Goal: Task Accomplishment & Management: Manage account settings

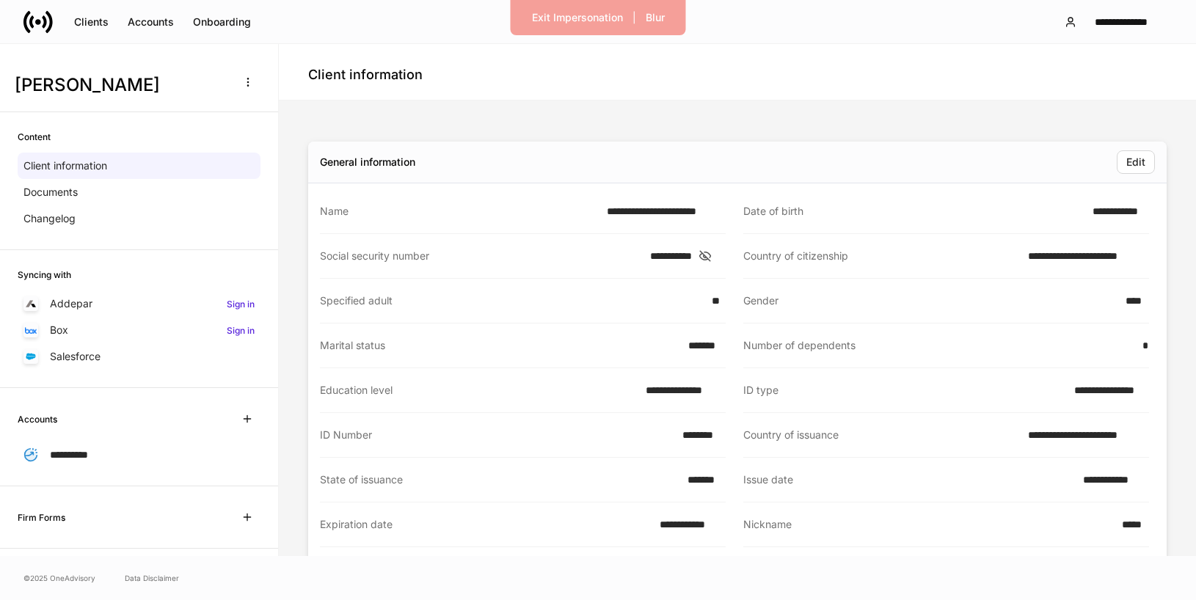
scroll to position [110, 0]
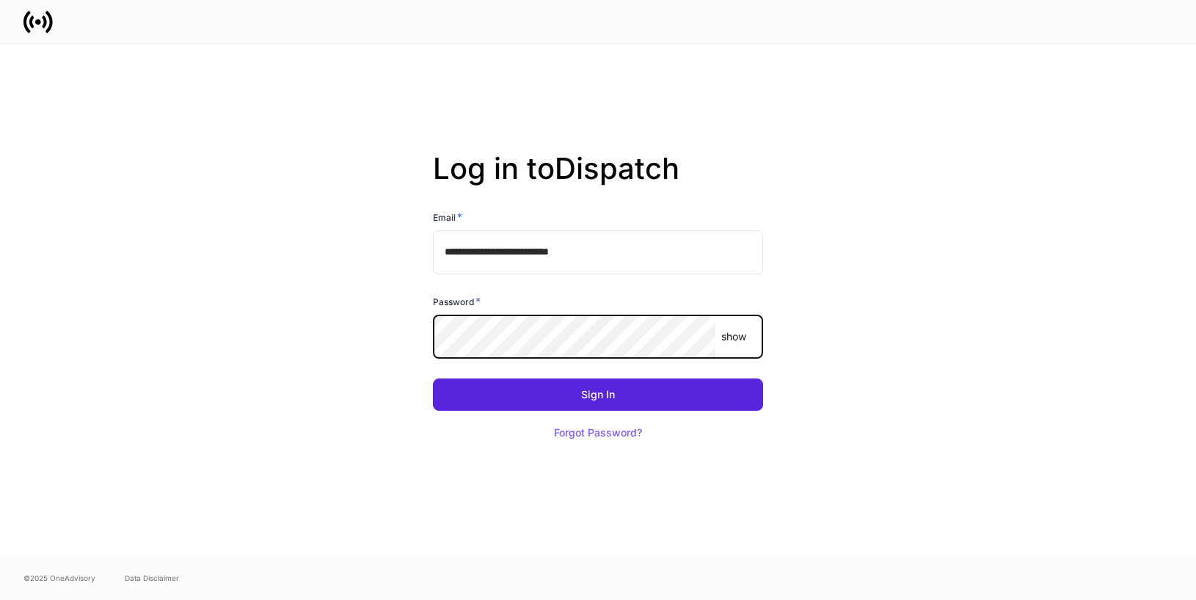
click at [0, 600] on com-1password-button at bounding box center [0, 600] width 0 height 0
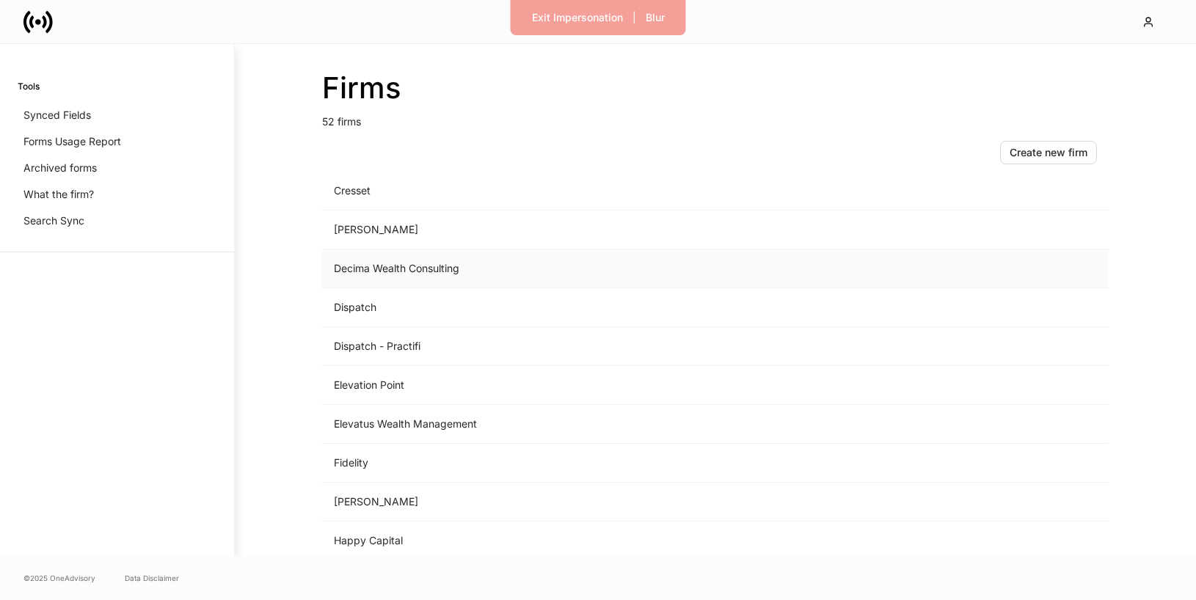
scroll to position [1005, 0]
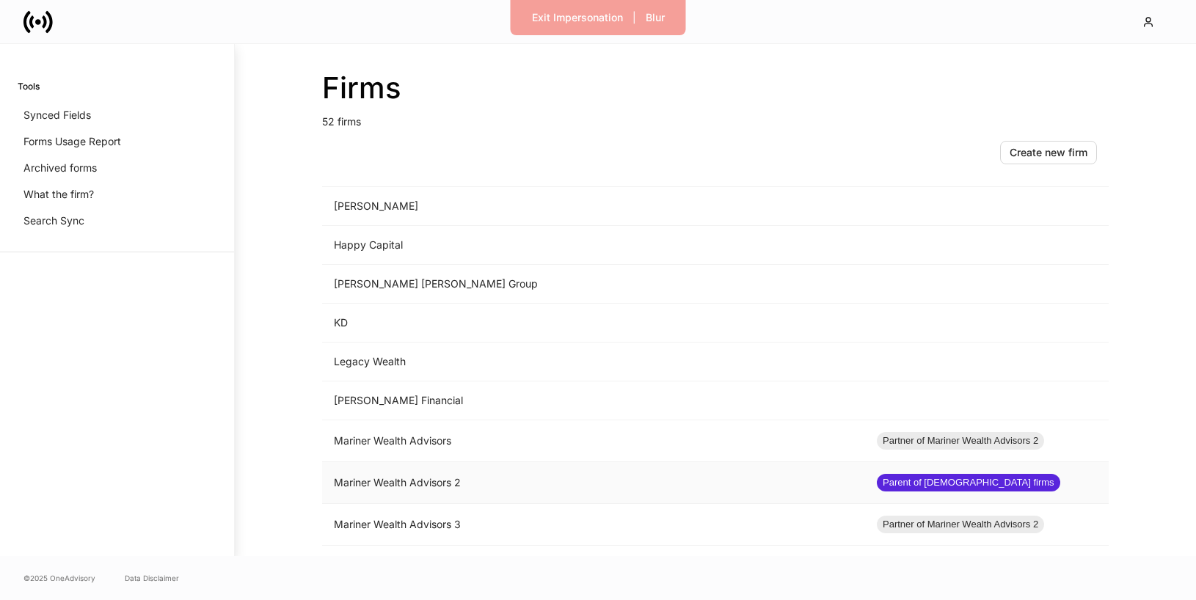
click at [502, 483] on td "Mariner Wealth Advisors 2" at bounding box center [593, 483] width 543 height 42
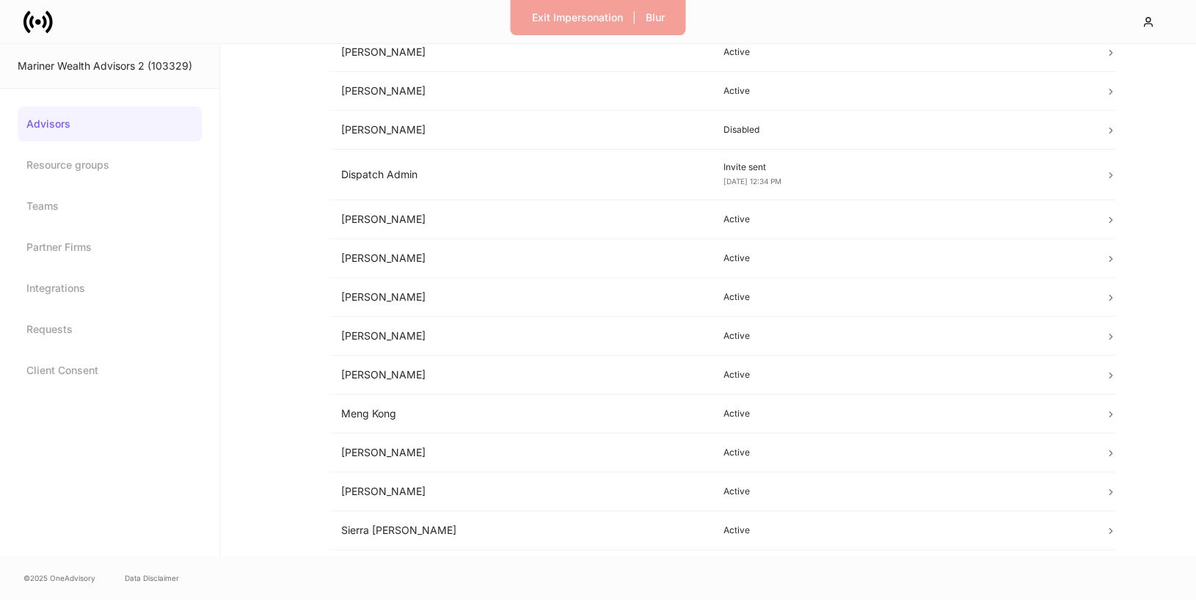
scroll to position [28, 0]
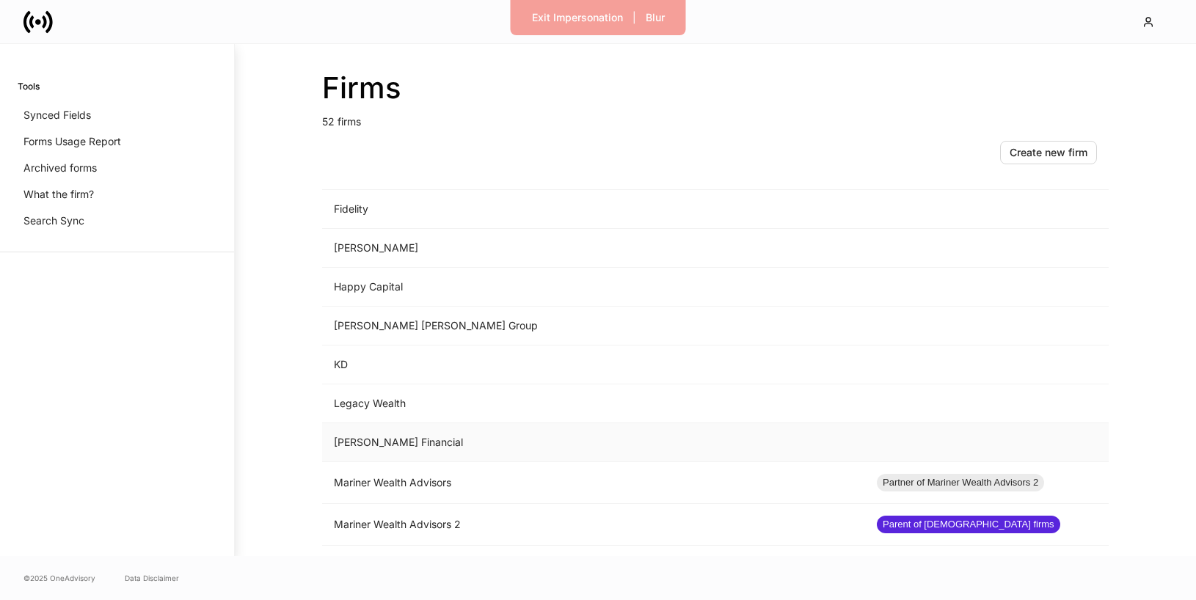
scroll to position [964, 0]
click at [451, 478] on td "Mariner Wealth Advisors" at bounding box center [593, 483] width 543 height 42
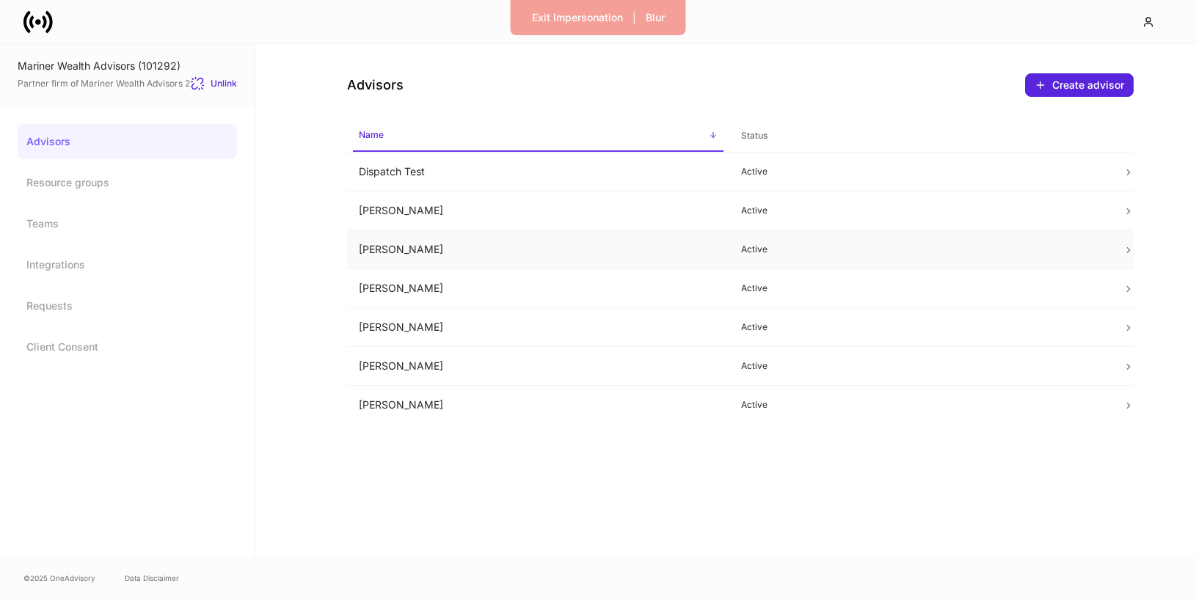
click at [469, 259] on td "[PERSON_NAME]" at bounding box center [538, 249] width 382 height 39
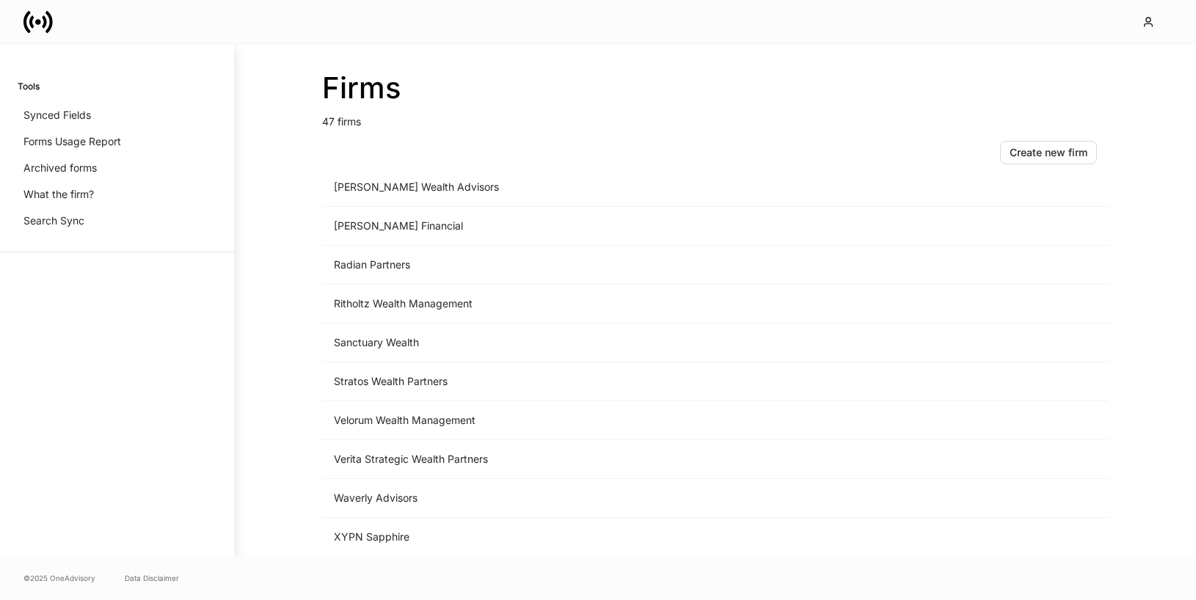
scroll to position [1446, 0]
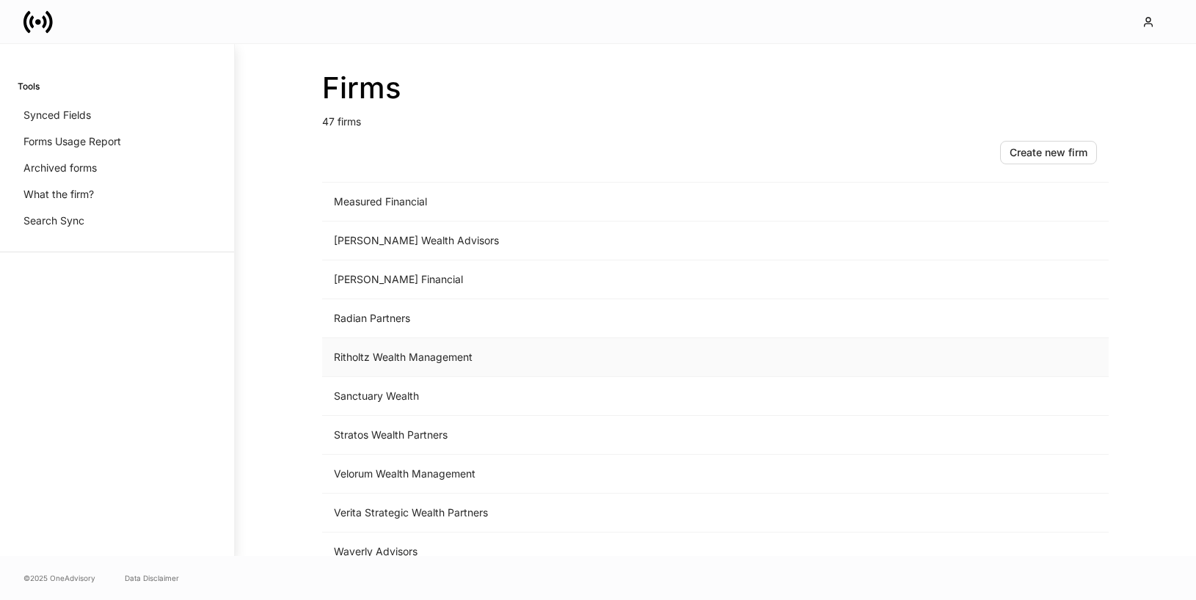
click at [556, 368] on td "Ritholtz Wealth Management" at bounding box center [593, 357] width 543 height 39
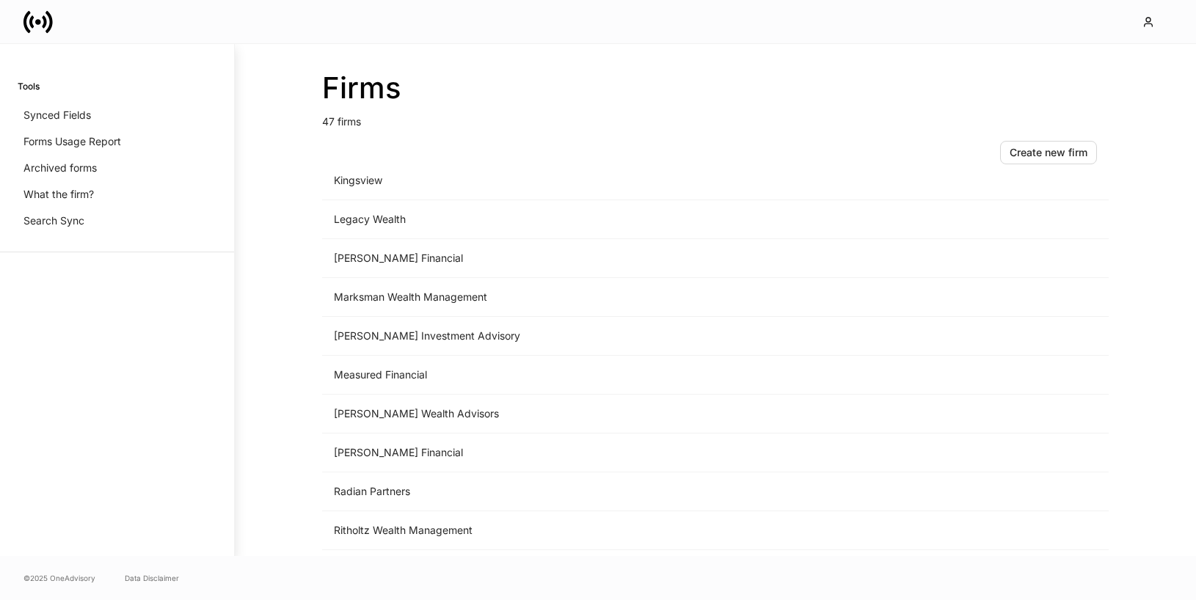
scroll to position [1464, 0]
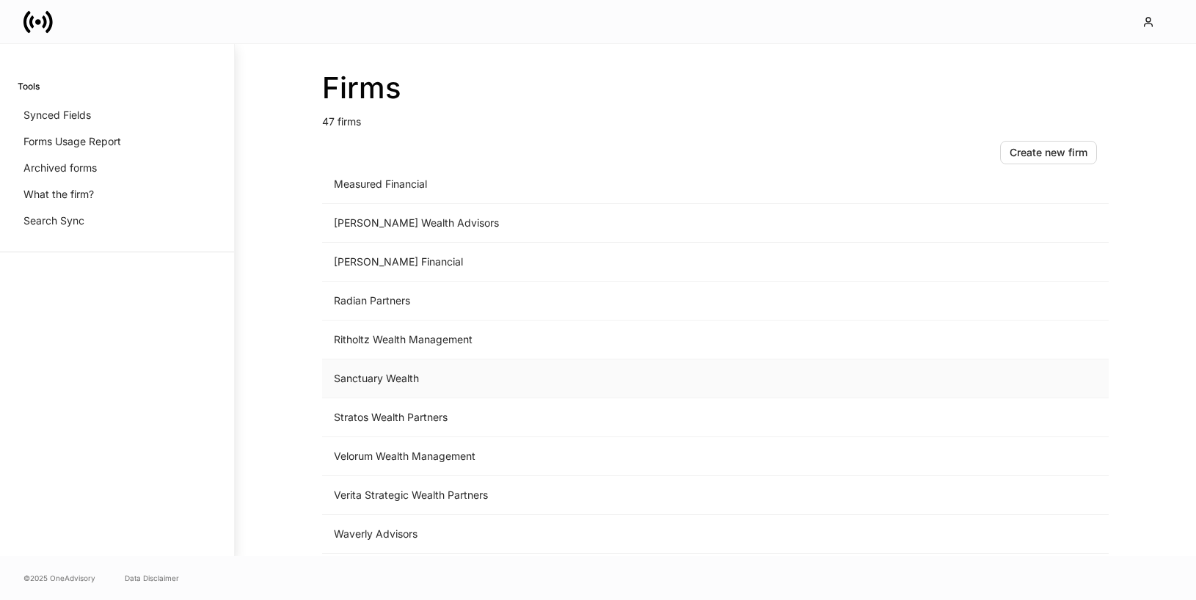
click at [395, 382] on td "Sanctuary Wealth" at bounding box center [593, 379] width 543 height 39
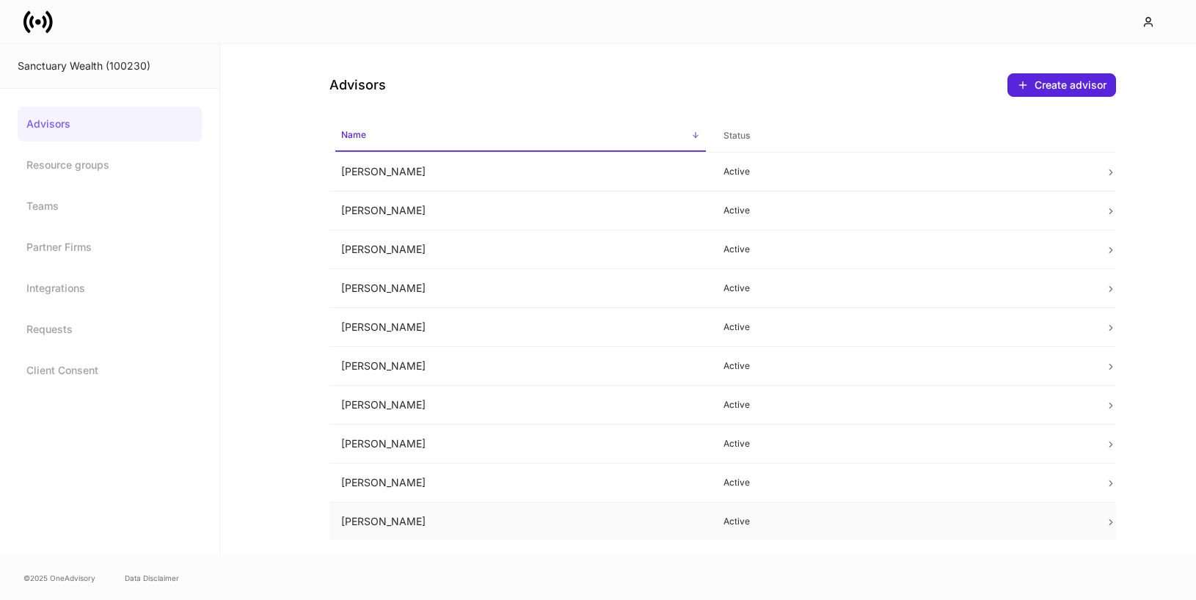
click at [553, 512] on td "Tim Smeal" at bounding box center [521, 522] width 382 height 39
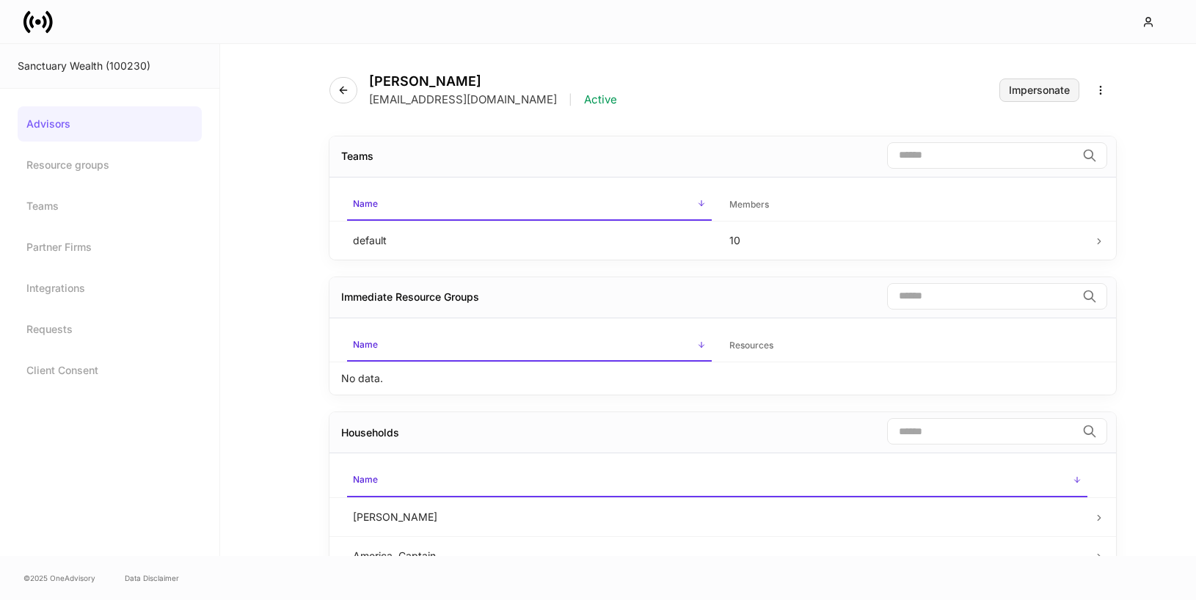
click at [1030, 92] on div "Impersonate" at bounding box center [1039, 90] width 61 height 10
